Goal: Use online tool/utility: Use online tool/utility

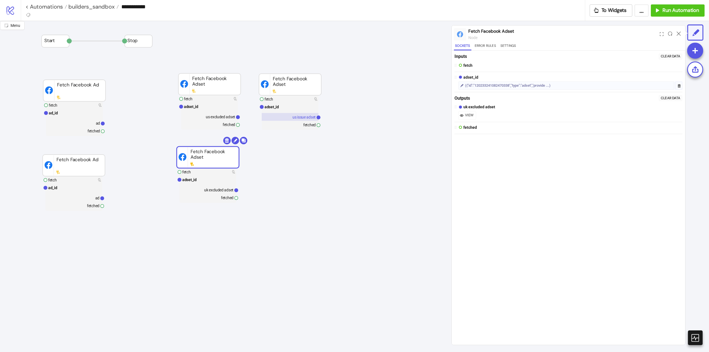
click at [293, 118] on text "us issue adset" at bounding box center [303, 117] width 23 height 4
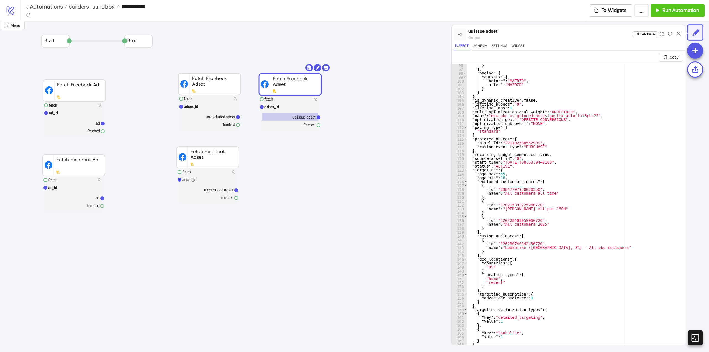
scroll to position [13, 0]
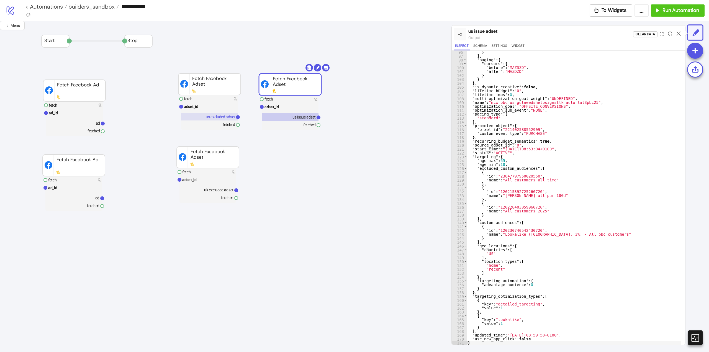
click at [217, 116] on text "us excluded adset" at bounding box center [220, 117] width 29 height 4
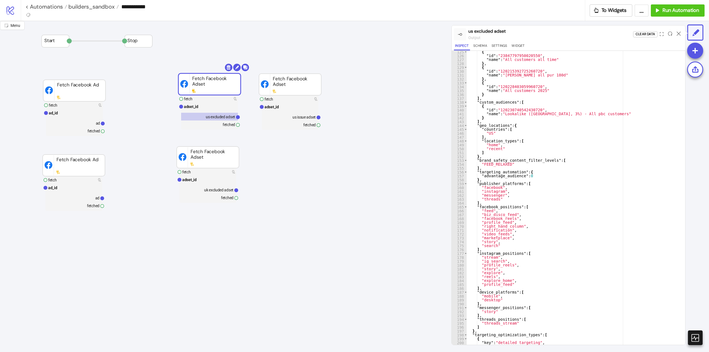
scroll to position [520, 0]
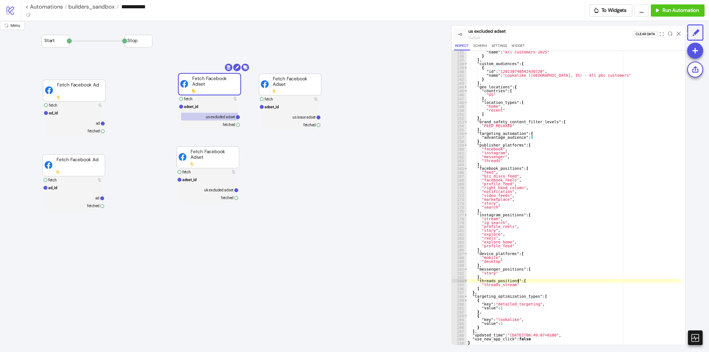
click at [521, 281] on div ""name" : "All customers 2025" } ] , "custom_audiences" : [ { "id" : "1202307405…" at bounding box center [574, 201] width 214 height 302
click at [474, 291] on div ""name" : "All customers 2025" } ] , "custom_audiences" : [ { "id" : "1202307405…" at bounding box center [574, 201] width 214 height 302
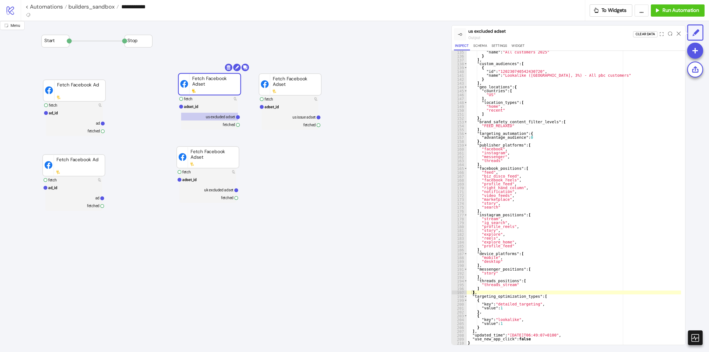
click at [564, 279] on div ""name" : "All customers 2025" } ] , "custom_audiences" : [ { "id" : "1202307405…" at bounding box center [574, 201] width 214 height 302
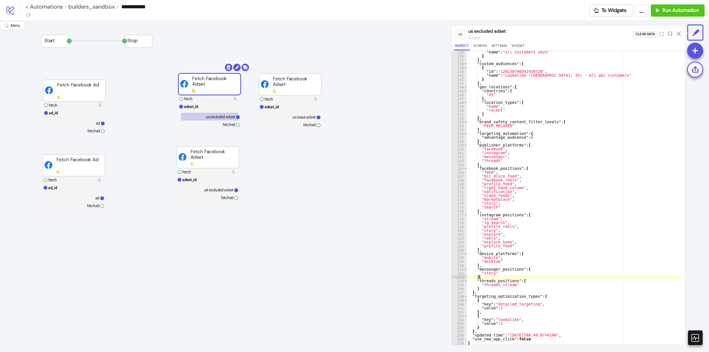
type textarea "**********"
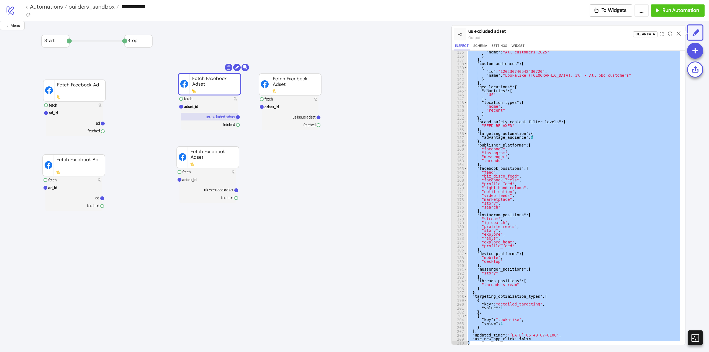
click at [212, 119] on text "us excluded adset" at bounding box center [220, 117] width 29 height 4
click at [216, 191] on text "uk excluded adset" at bounding box center [218, 190] width 29 height 4
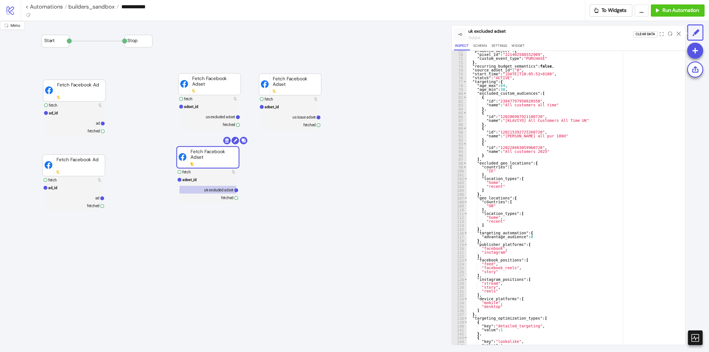
scroll to position [288, 0]
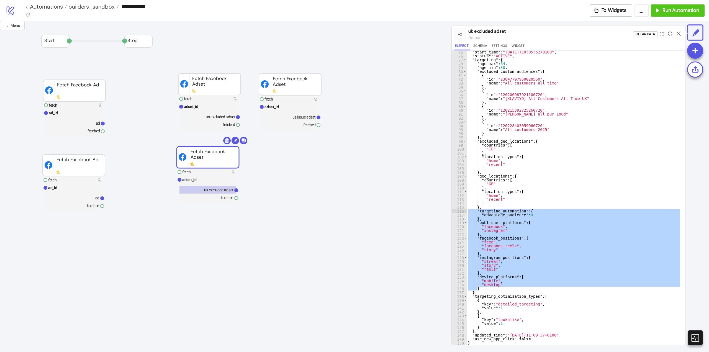
drag, startPoint x: 479, startPoint y: 290, endPoint x: 450, endPoint y: 212, distance: 83.3
click at [450, 212] on div "Menu uk excluded adset output Clear Data Inspect Schema Settings Widget Copy * …" at bounding box center [354, 186] width 709 height 331
click at [556, 234] on div ""start_time" : "[DATE]T10:05:52+0100" , "status" : "ACTIVE" , "targeting" : { "…" at bounding box center [574, 198] width 214 height 294
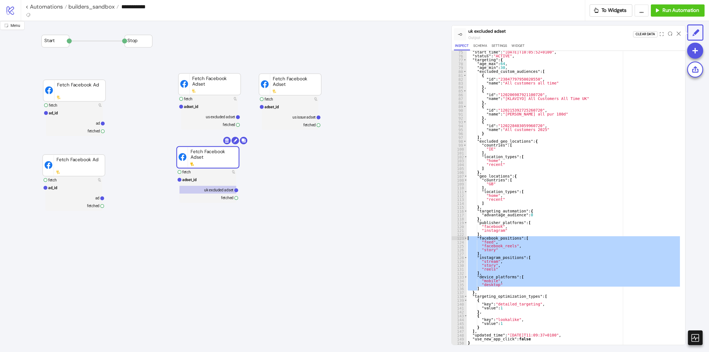
drag, startPoint x: 480, startPoint y: 290, endPoint x: 454, endPoint y: 240, distance: 56.4
click at [454, 240] on div "** 75 76 77 78 79 80 81 82 83 84 85 86 87 88 89 90 91 92 93 94 95 96 97 98 99 1…" at bounding box center [568, 198] width 233 height 294
click at [526, 223] on div ""start_time" : "[DATE]T10:05:52+0100" , "status" : "ACTIVE" , "targeting" : { "…" at bounding box center [574, 201] width 214 height 302
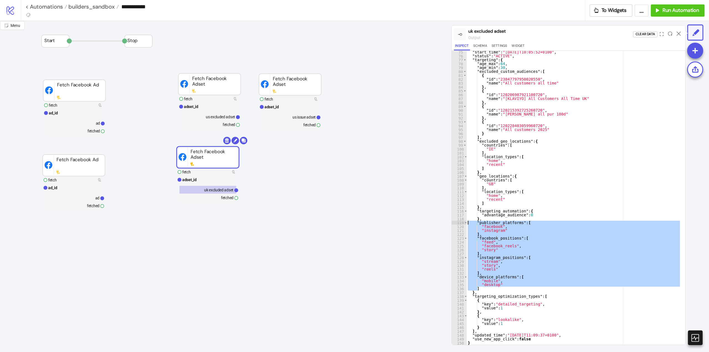
drag, startPoint x: 484, startPoint y: 289, endPoint x: 449, endPoint y: 224, distance: 73.1
click at [449, 224] on div "**********" at bounding box center [354, 186] width 709 height 331
type textarea "**********"
drag, startPoint x: 272, startPoint y: 257, endPoint x: 270, endPoint y: 259, distance: 3.3
